Goal: Check status

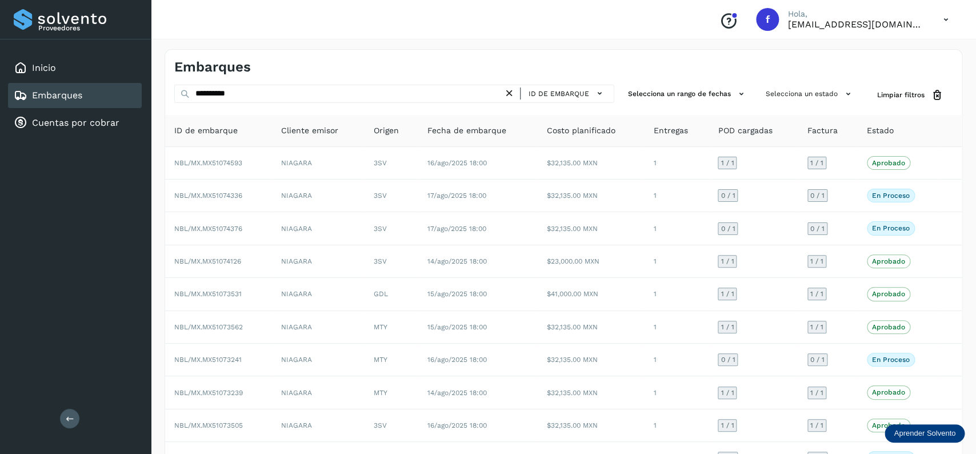
click at [512, 91] on icon at bounding box center [509, 93] width 12 height 12
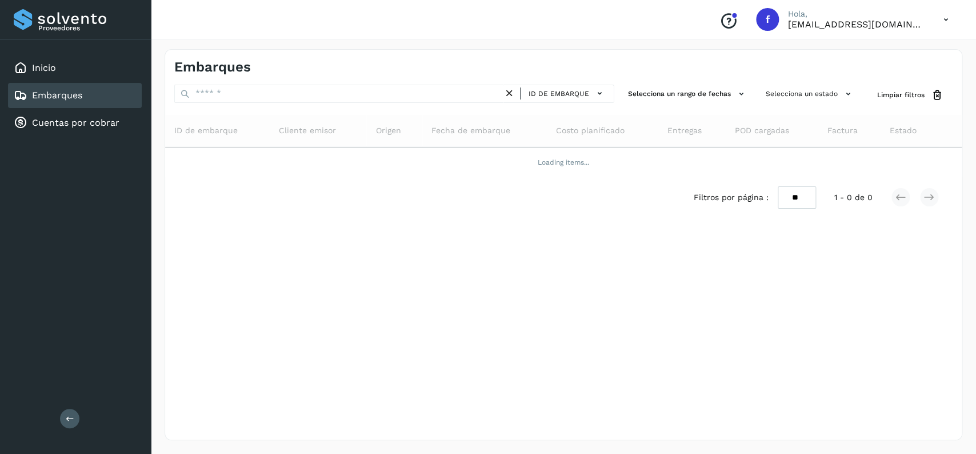
click at [114, 90] on div "Embarques" at bounding box center [75, 95] width 134 height 25
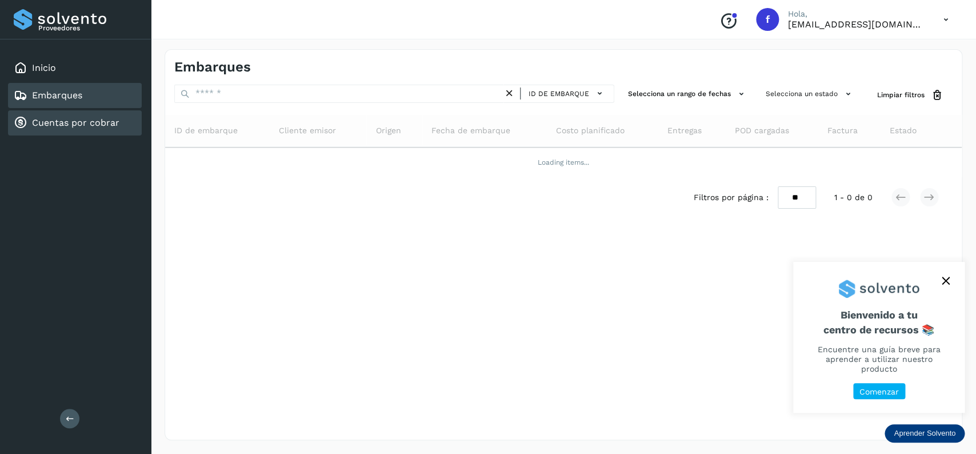
click at [116, 123] on link "Cuentas por cobrar" at bounding box center [75, 122] width 87 height 11
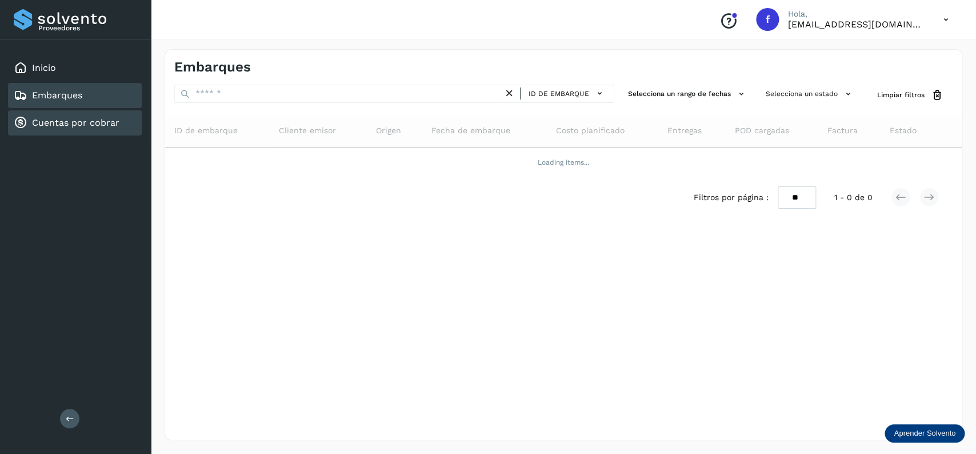
click at [128, 97] on div "Embarques" at bounding box center [75, 95] width 134 height 25
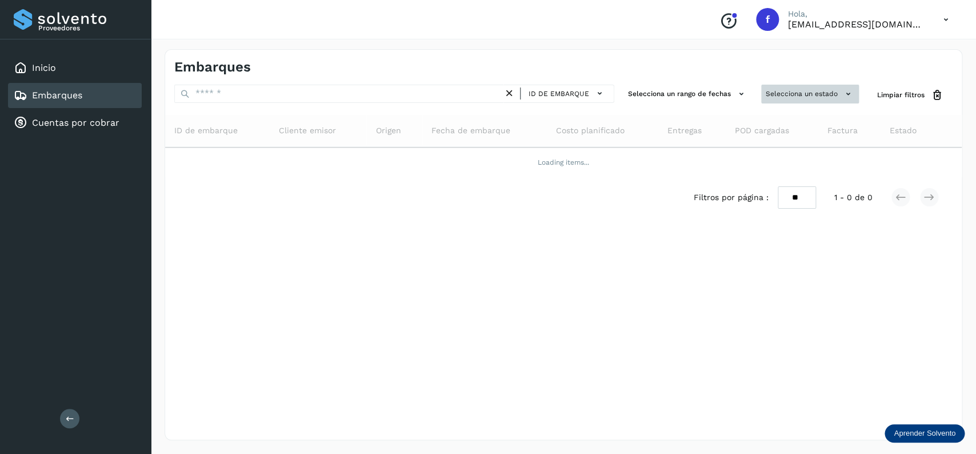
click at [779, 87] on button "Selecciona un estado" at bounding box center [810, 94] width 98 height 19
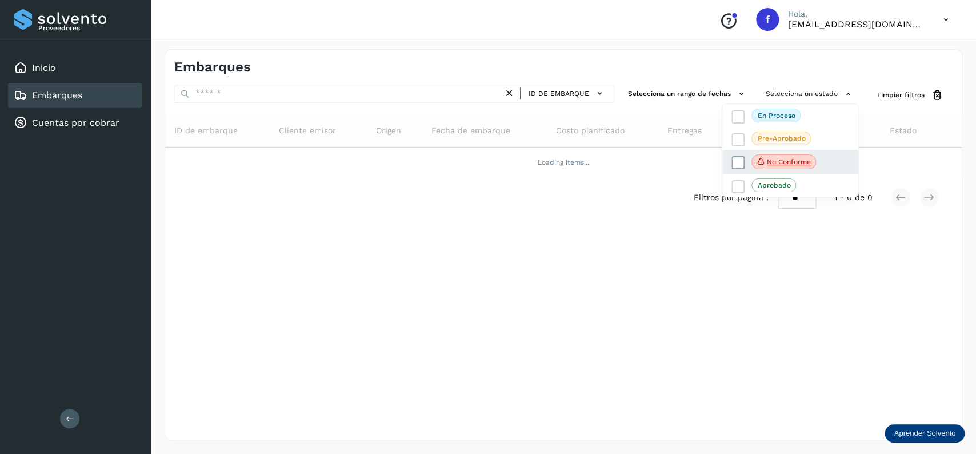
click at [732, 160] on icon at bounding box center [737, 162] width 11 height 11
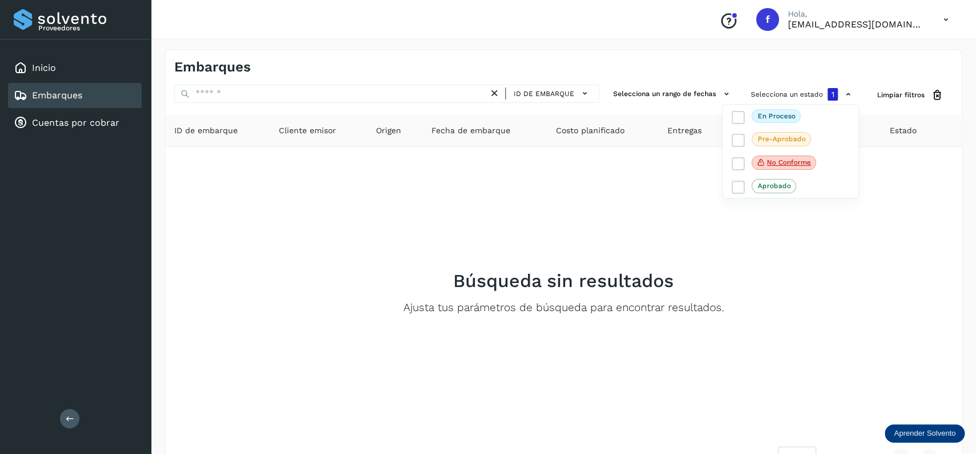
click at [268, 191] on div at bounding box center [488, 227] width 976 height 454
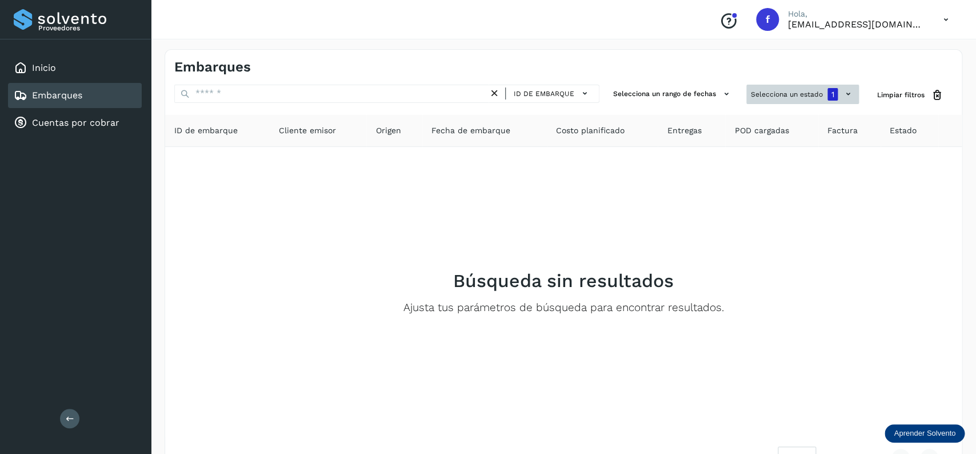
drag, startPoint x: 767, startPoint y: 83, endPoint x: 771, endPoint y: 99, distance: 16.4
click at [768, 95] on div "Embarques ID de embarque Selecciona un rango de fechas Selecciona un estado 1 L…" at bounding box center [564, 263] width 798 height 429
click at [771, 99] on button "Selecciona un estado 1" at bounding box center [802, 94] width 113 height 19
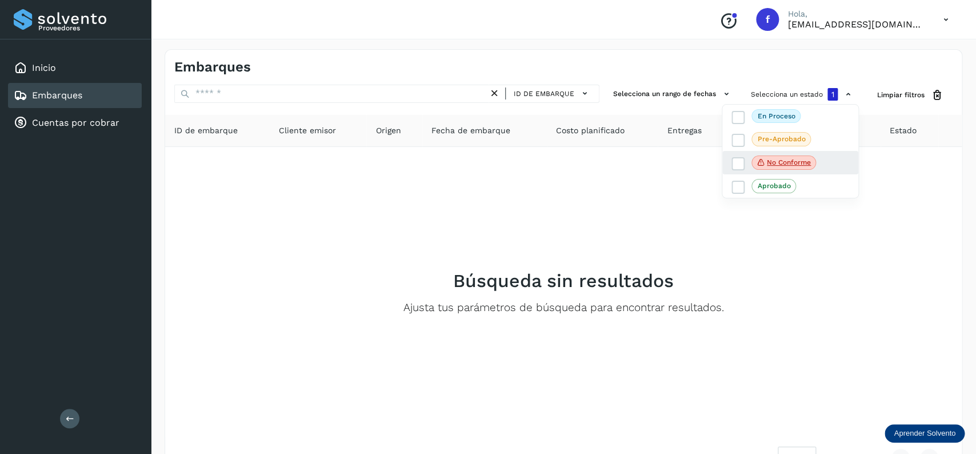
click at [735, 156] on div "No conforme" at bounding box center [790, 163] width 136 height 24
click at [735, 157] on div "No conforme" at bounding box center [790, 163] width 136 height 24
click at [735, 165] on icon at bounding box center [737, 163] width 11 height 11
drag, startPoint x: 736, startPoint y: 109, endPoint x: 740, endPoint y: 117, distance: 8.9
click at [739, 150] on div "En proceso" at bounding box center [790, 162] width 136 height 24
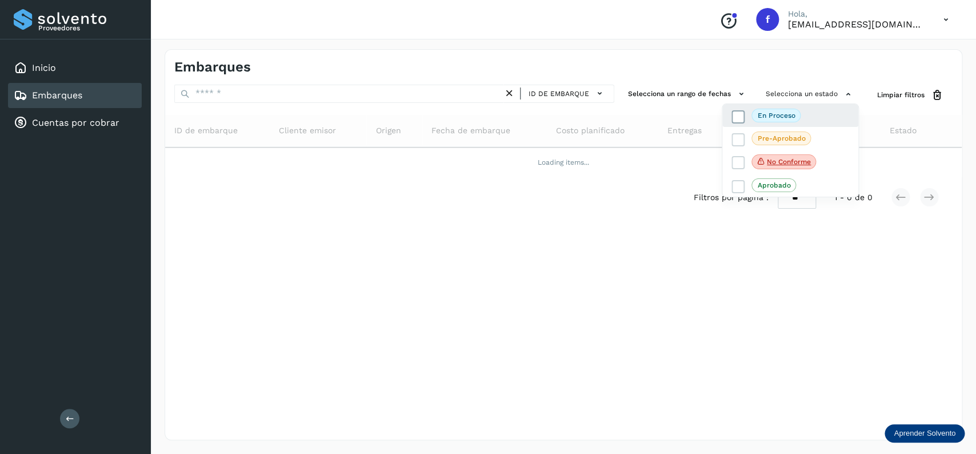
click at [740, 117] on icon at bounding box center [737, 116] width 11 height 11
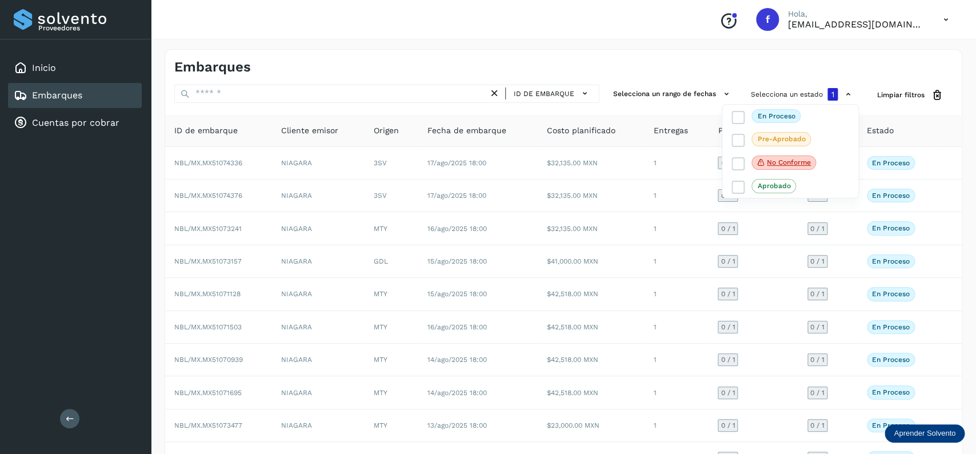
click at [379, 61] on div at bounding box center [488, 227] width 976 height 454
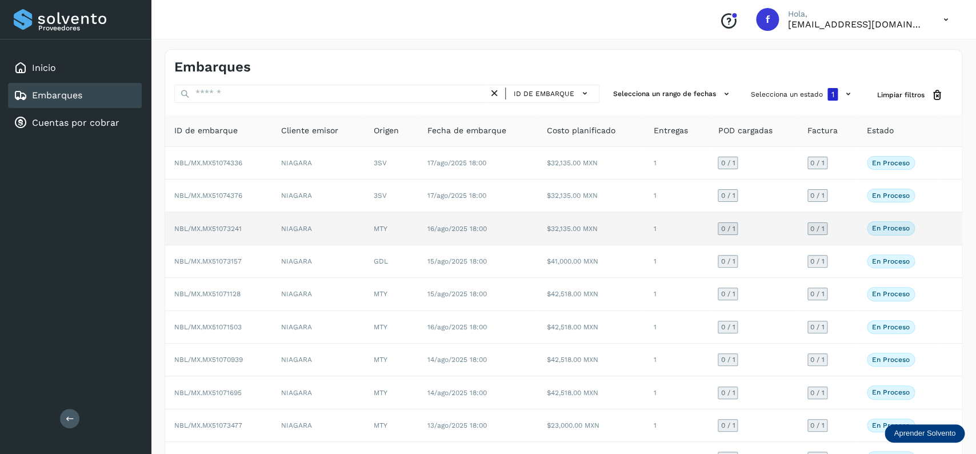
scroll to position [80, 0]
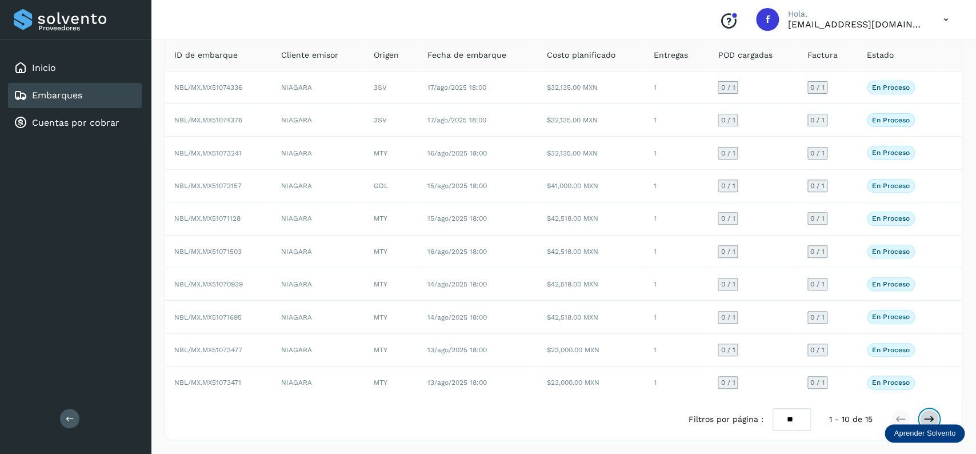
click at [925, 417] on icon at bounding box center [928, 418] width 11 height 11
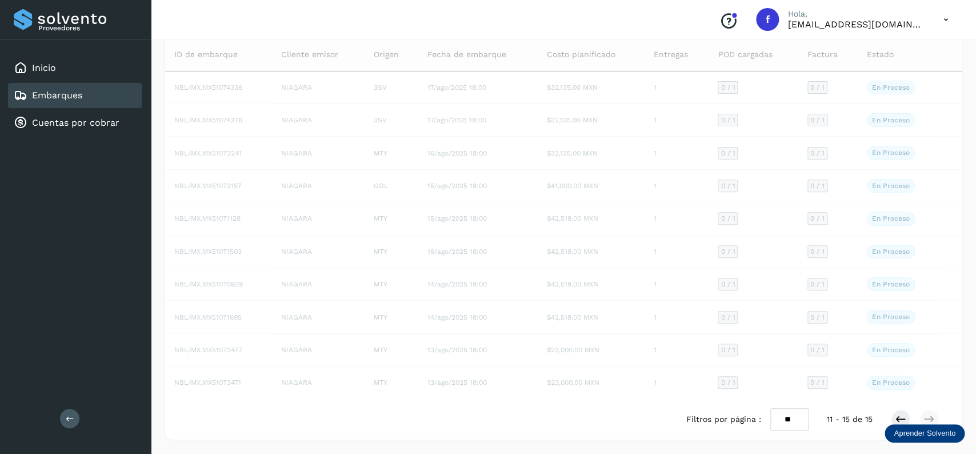
scroll to position [0, 0]
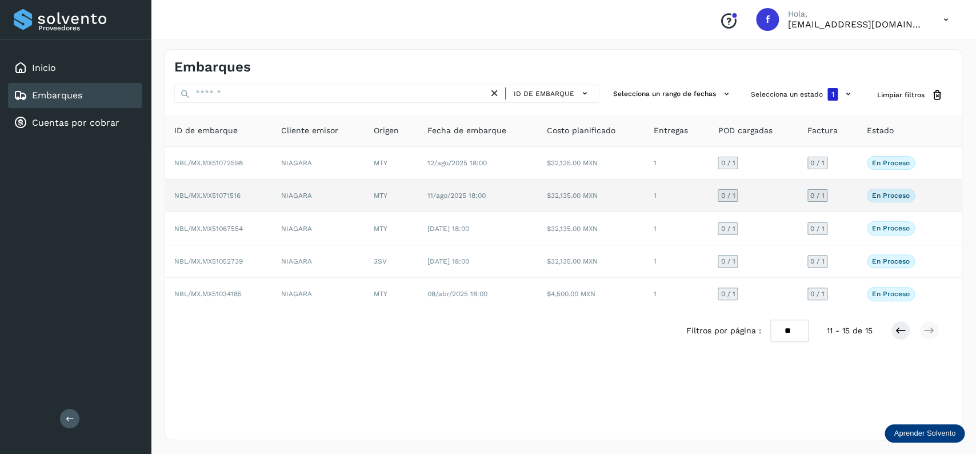
click at [446, 198] on span "11/ago/2025 18:00" at bounding box center [456, 195] width 58 height 8
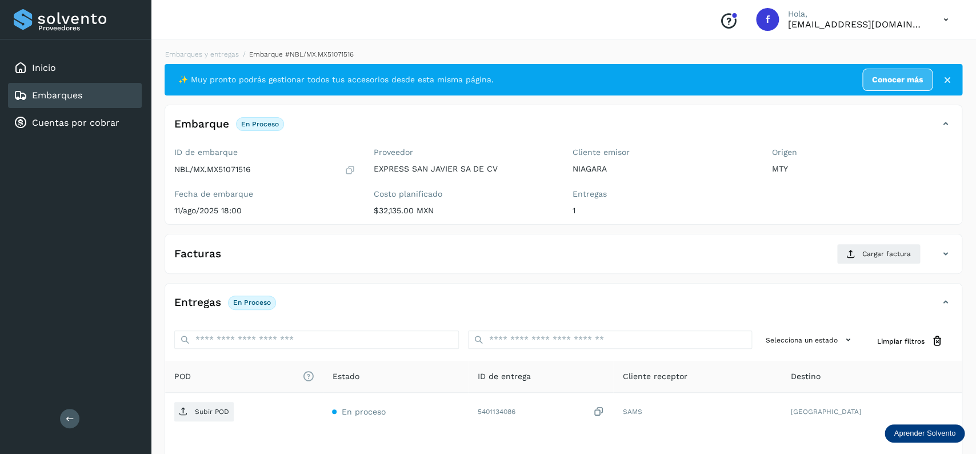
scroll to position [90, 0]
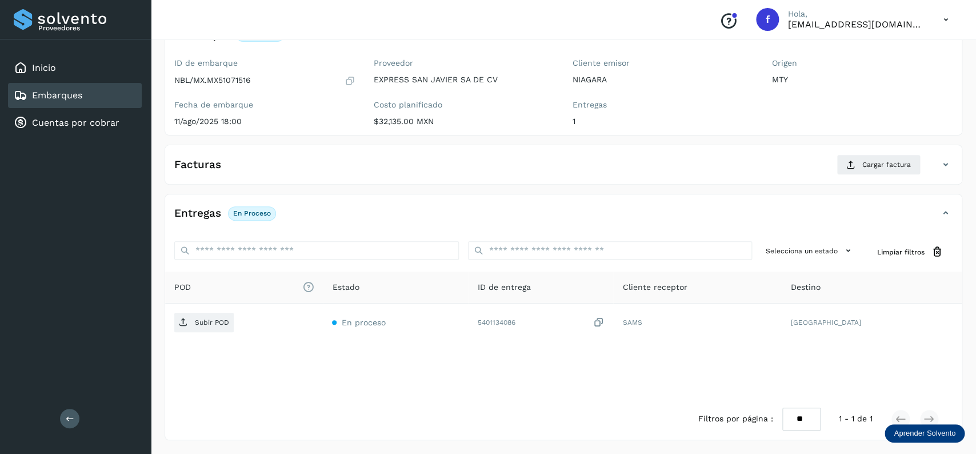
click at [142, 101] on div "Embarques" at bounding box center [75, 95] width 134 height 25
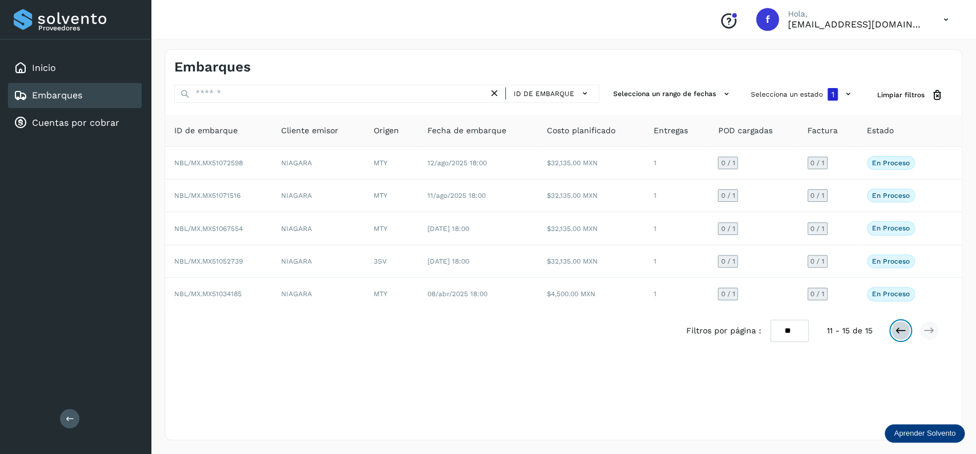
click at [899, 326] on button at bounding box center [900, 329] width 19 height 19
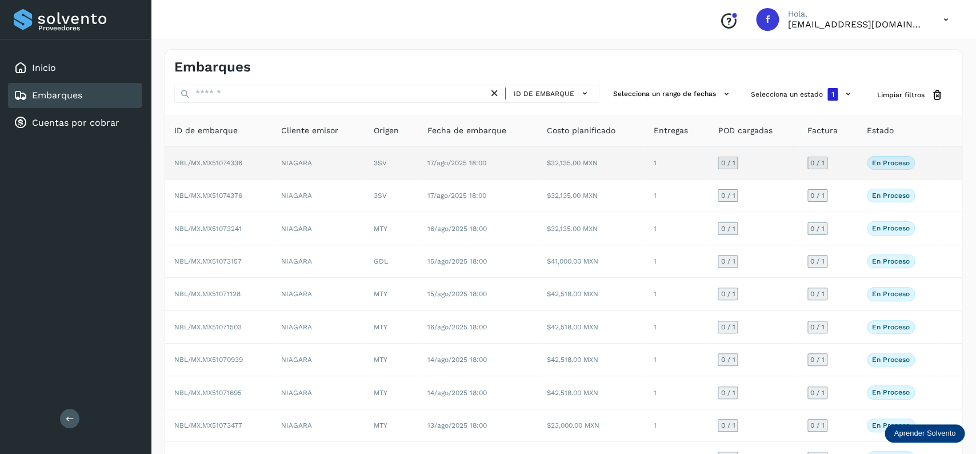
scroll to position [80, 0]
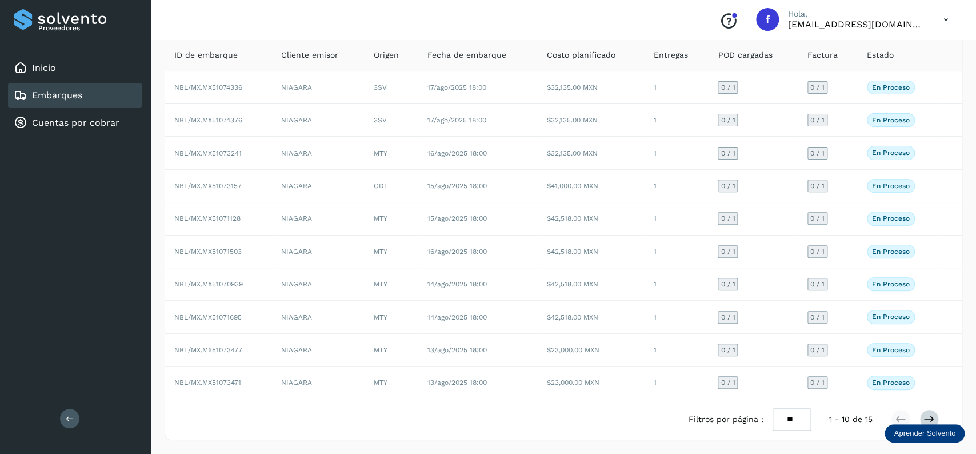
click at [933, 414] on div at bounding box center [915, 418] width 48 height 19
click at [933, 414] on icon at bounding box center [928, 418] width 11 height 11
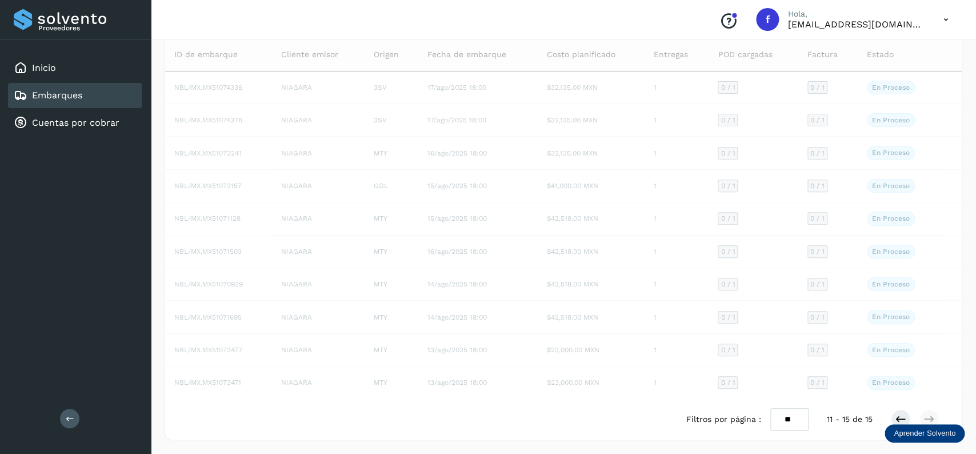
scroll to position [0, 0]
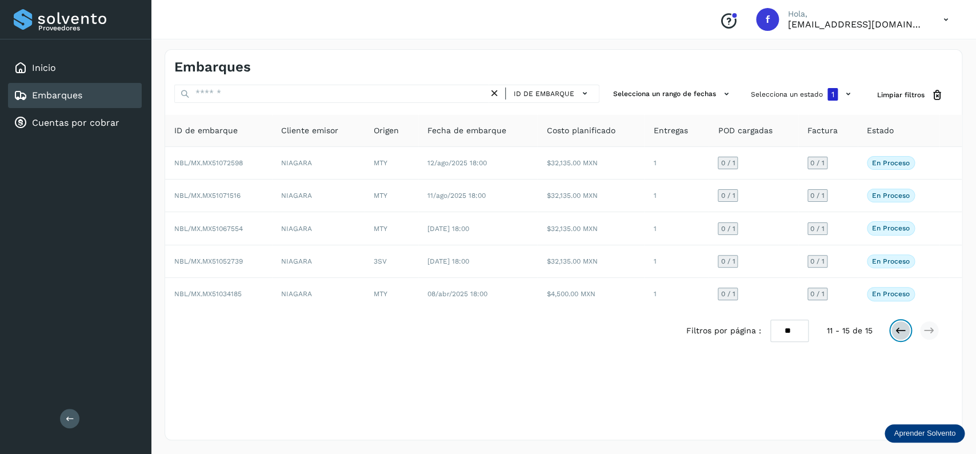
click at [900, 334] on icon at bounding box center [900, 329] width 11 height 11
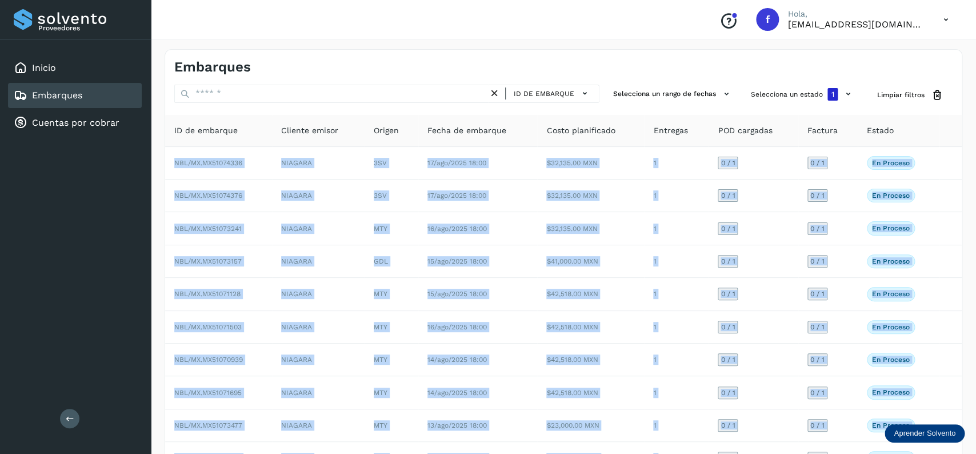
scroll to position [80, 0]
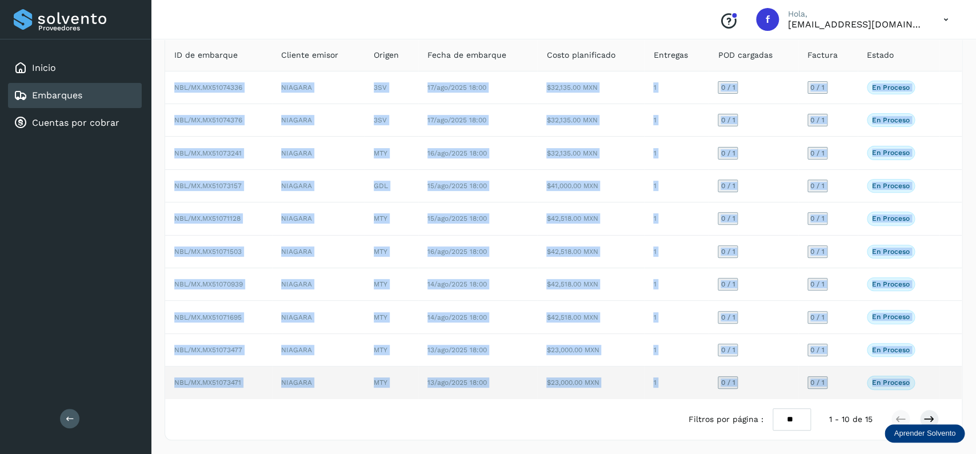
drag, startPoint x: 167, startPoint y: 154, endPoint x: 928, endPoint y: 373, distance: 791.8
click at [928, 373] on tbody "NBL/MX.MX51074336 NIAGARA 3SV 17/ago/2025 18:00 $32,135.00 MXN 1 0 / 1 0 / 1 En…" at bounding box center [563, 234] width 796 height 327
copy tbody "NBL/MX.MX51074336 NIAGARA 3SV 17/ago/2025 18:00 $32,135.00 MXN 1 0 / 1 0 / 1 En…"
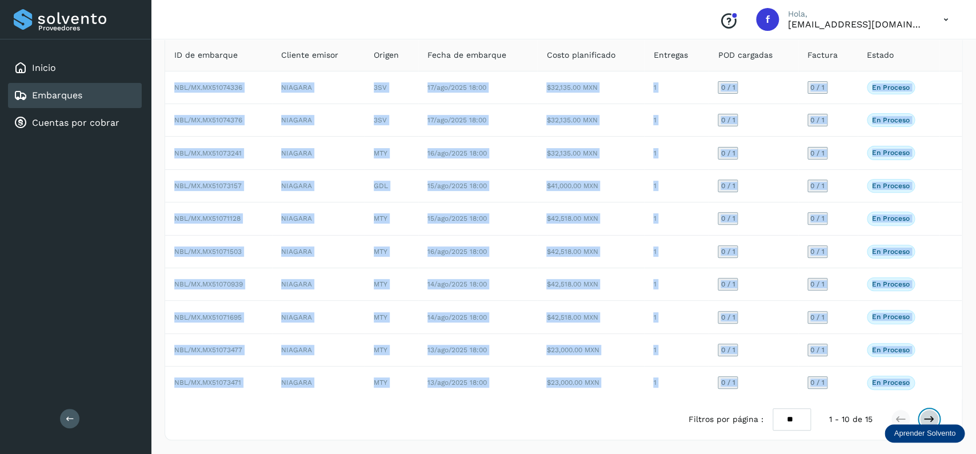
click at [928, 419] on icon at bounding box center [928, 418] width 11 height 11
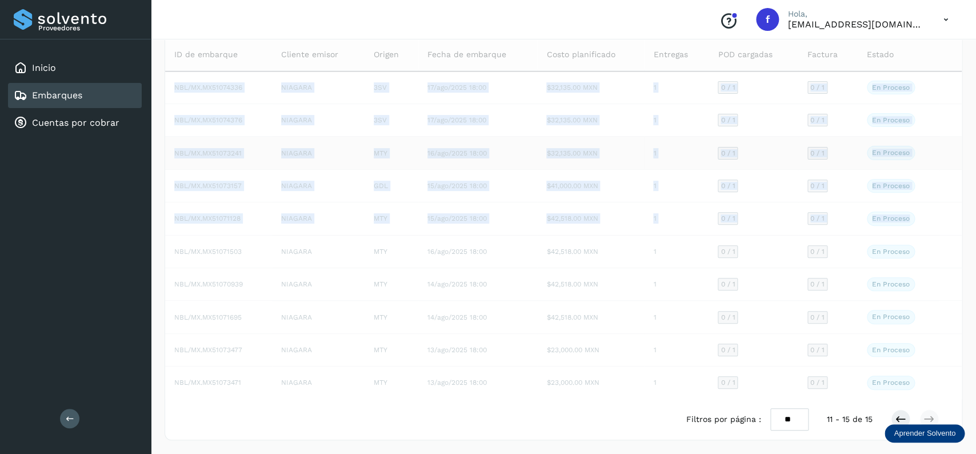
scroll to position [0, 0]
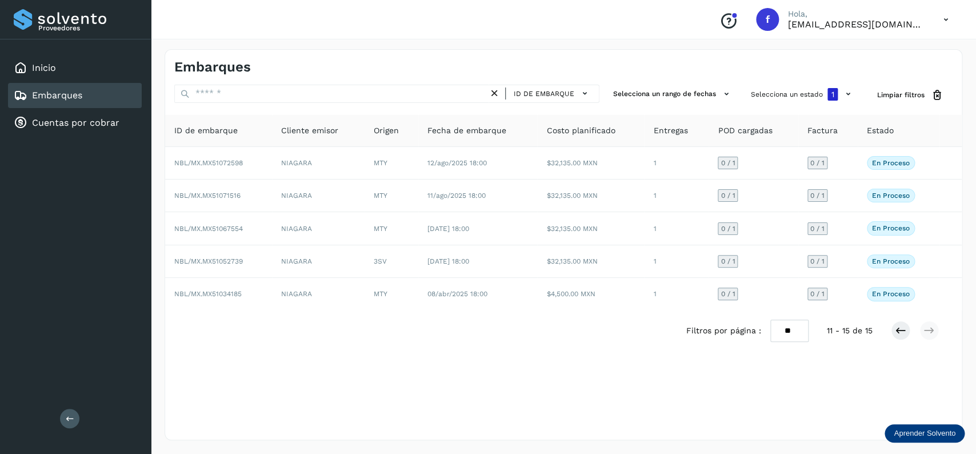
click at [576, 374] on div "Embarques ID de embarque Selecciona un rango de fechas Selecciona un estado 1 L…" at bounding box center [564, 244] width 798 height 391
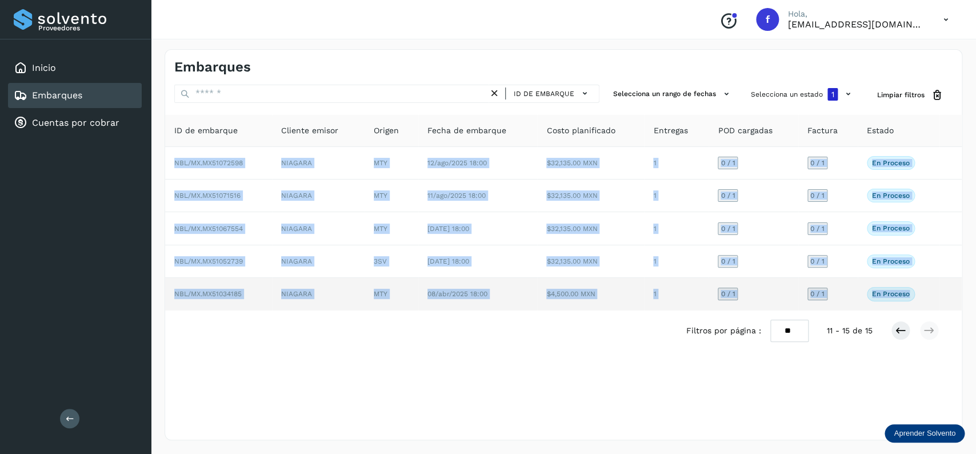
drag, startPoint x: 167, startPoint y: 161, endPoint x: 919, endPoint y: 299, distance: 763.9
click at [919, 299] on tbody "NBL/MX.MX51072598 NIAGARA MTY 12/ago/2025 18:00 $32,135.00 MXN 1 0 / 1 0 / 1 En…" at bounding box center [563, 228] width 796 height 163
copy tbody "NBL/MX.MX51072598 NIAGARA MTY 12/ago/2025 18:00 $32,135.00 MXN 1 0 / 1 0 / 1 En…"
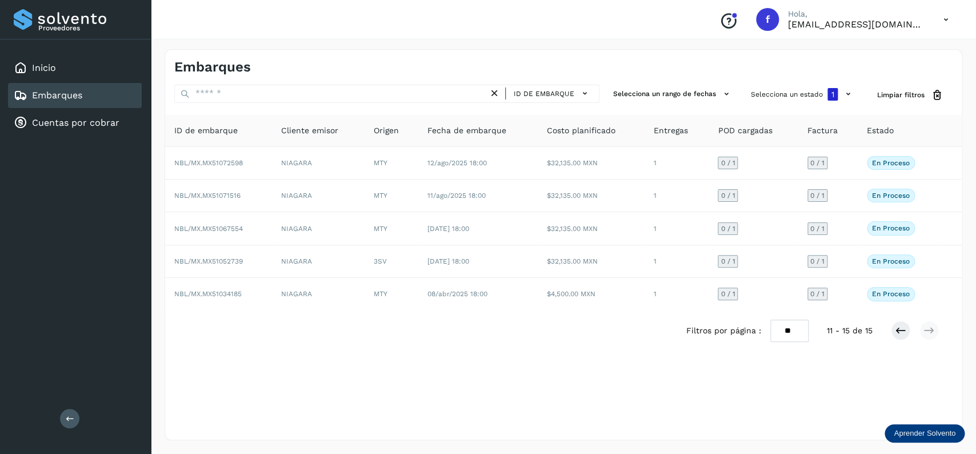
click at [111, 103] on div "Embarques" at bounding box center [75, 95] width 134 height 25
click at [823, 96] on button "Selecciona un estado 1" at bounding box center [802, 94] width 113 height 19
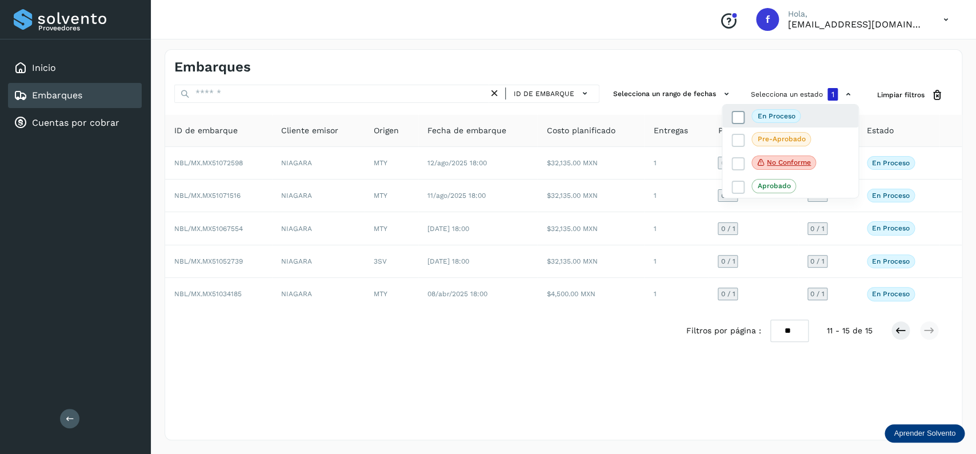
click at [731, 117] on span at bounding box center [737, 117] width 13 height 13
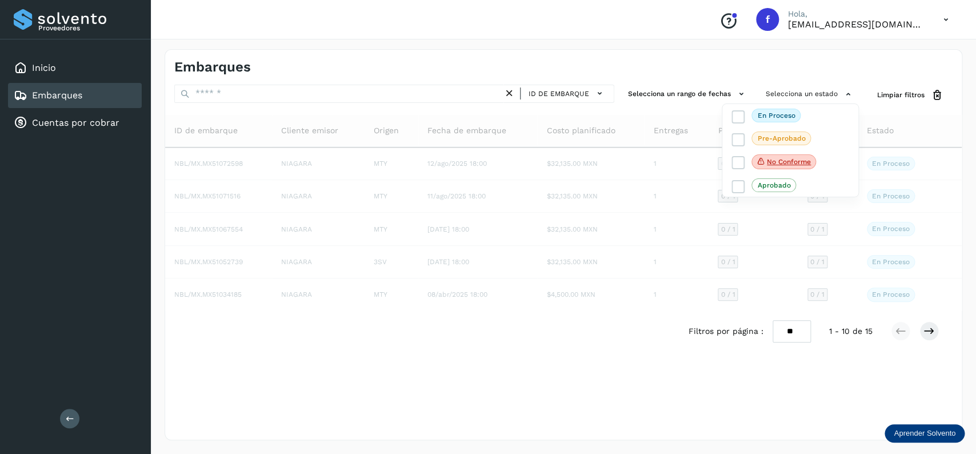
click at [666, 354] on div at bounding box center [488, 227] width 976 height 454
